Goal: Task Accomplishment & Management: Complete application form

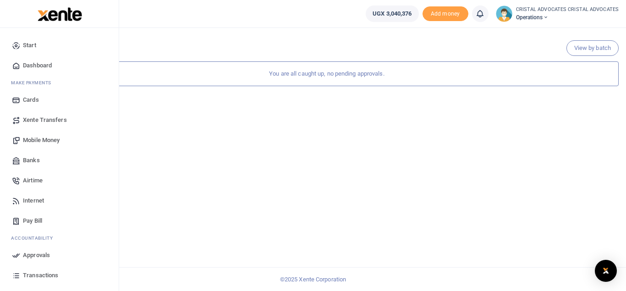
click at [46, 140] on span "Mobile Money" at bounding box center [41, 140] width 37 height 9
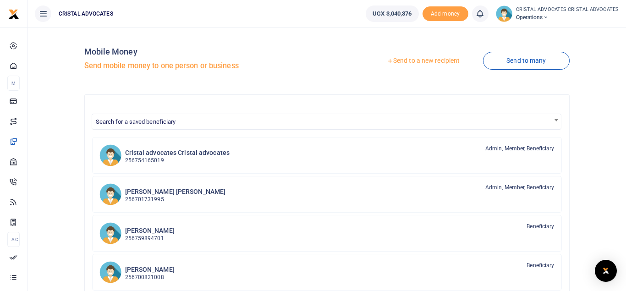
click at [421, 62] on link "Send to a new recipient" at bounding box center [423, 61] width 120 height 16
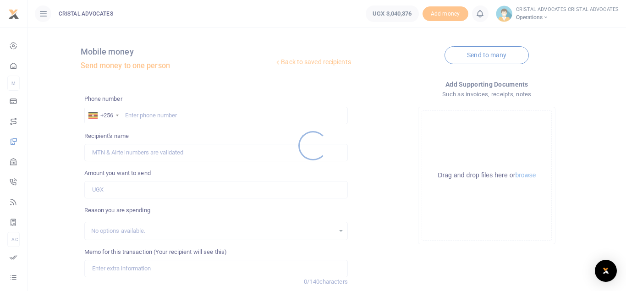
click at [163, 108] on div at bounding box center [313, 145] width 626 height 291
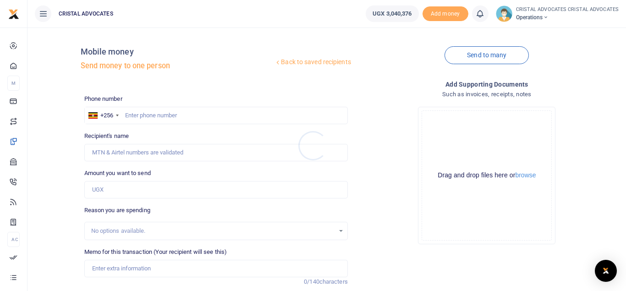
click at [166, 115] on div at bounding box center [313, 145] width 626 height 291
click at [180, 110] on input "text" at bounding box center [215, 115] width 263 height 17
type input "754165019"
click at [145, 189] on input "Amount you want to send" at bounding box center [215, 189] width 263 height 17
type input "Beatrice Tuhaise"
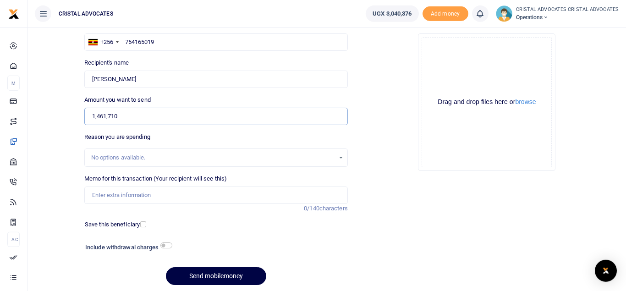
scroll to position [74, 0]
type input "1,461,710"
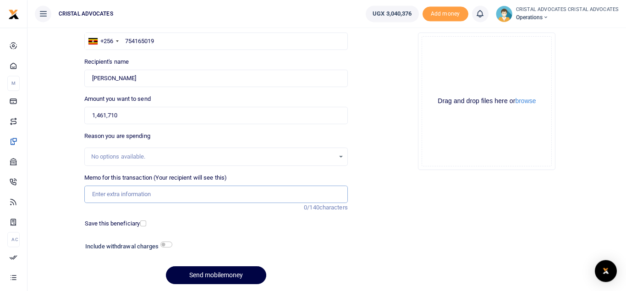
click at [129, 197] on input "Memo for this transaction (Your recipient will see this)" at bounding box center [215, 193] width 263 height 17
drag, startPoint x: 174, startPoint y: 192, endPoint x: 162, endPoint y: 192, distance: 12.4
click at [162, 192] on input "STAFF MONTHLY LUNCH JULY 2025" at bounding box center [215, 193] width 263 height 17
click at [162, 194] on input "STAFF MONTHLY LUNCH JULY 2025" at bounding box center [215, 193] width 263 height 17
type input "STAFF MONTHLY LUNCH AUGUST 2025"
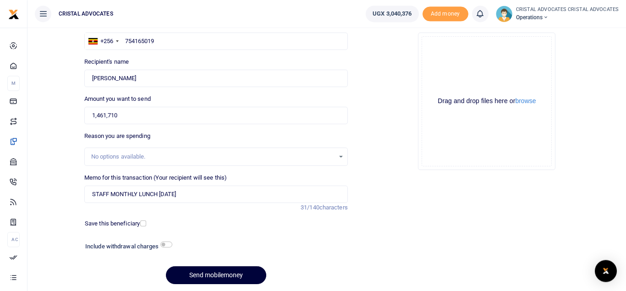
click at [213, 274] on button "Send mobilemoney" at bounding box center [216, 275] width 100 height 18
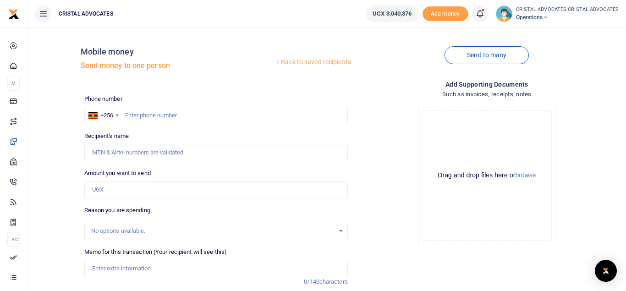
click at [478, 14] on icon at bounding box center [479, 14] width 9 height 10
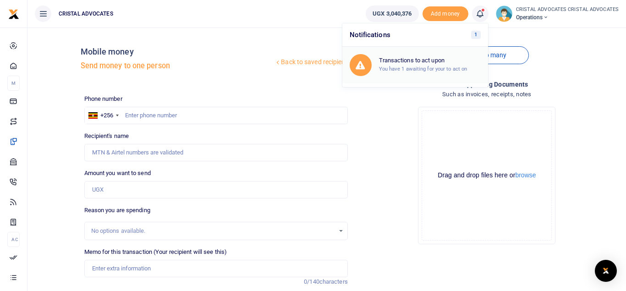
click at [421, 65] on div "Transactions to act upon You have 1 awaiting for your to act on" at bounding box center [430, 65] width 102 height 16
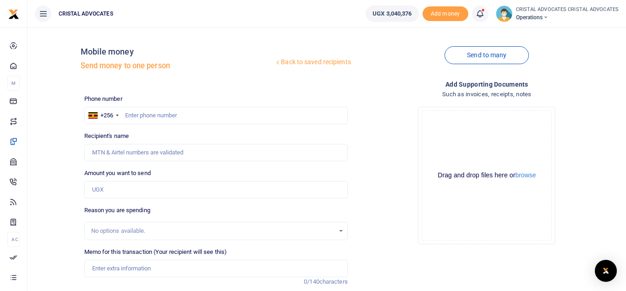
click at [485, 14] on span at bounding box center [485, 14] width 0 height 0
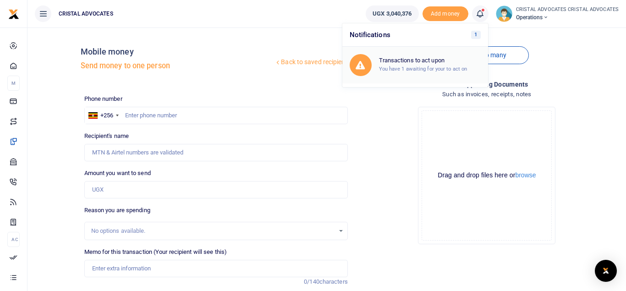
click at [416, 57] on div "Transactions to act upon You have 1 awaiting for your to act on" at bounding box center [414, 65] width 131 height 22
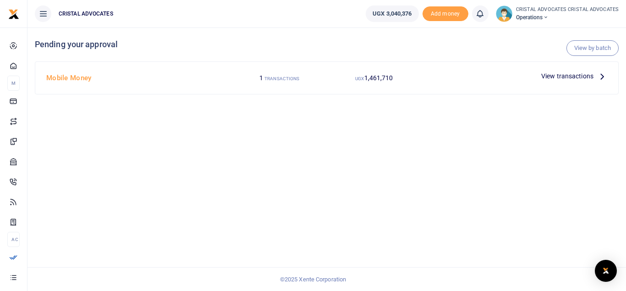
click at [392, 78] on div "UGX 1,461,710" at bounding box center [374, 77] width 95 height 17
click at [584, 75] on span "View transactions" at bounding box center [567, 76] width 52 height 10
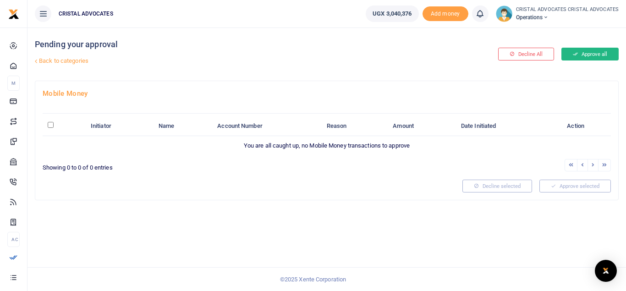
click at [587, 55] on button "Approve all" at bounding box center [589, 54] width 57 height 13
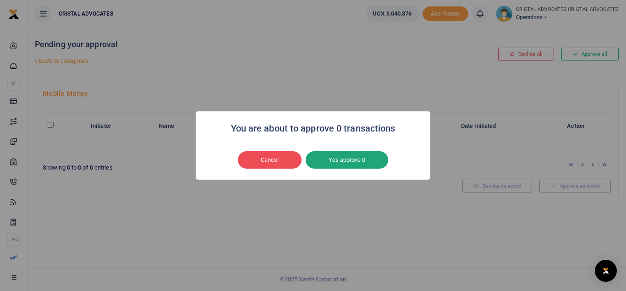
click at [346, 159] on button "Yes approve 0" at bounding box center [346, 159] width 82 height 17
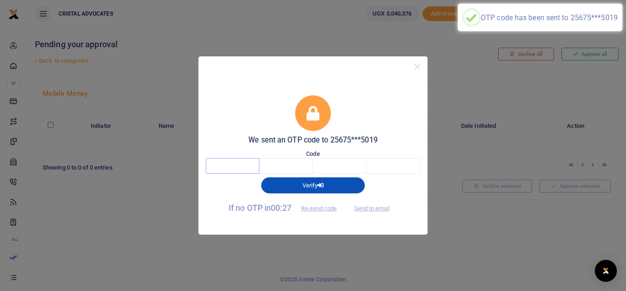
click at [237, 162] on input "text" at bounding box center [233, 166] width 54 height 16
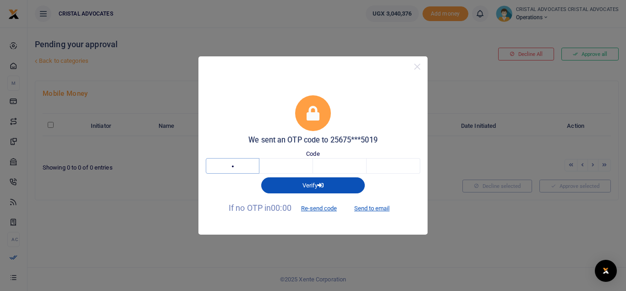
type input "3"
type input "5"
type input "8"
type input "4"
